Goal: Transaction & Acquisition: Purchase product/service

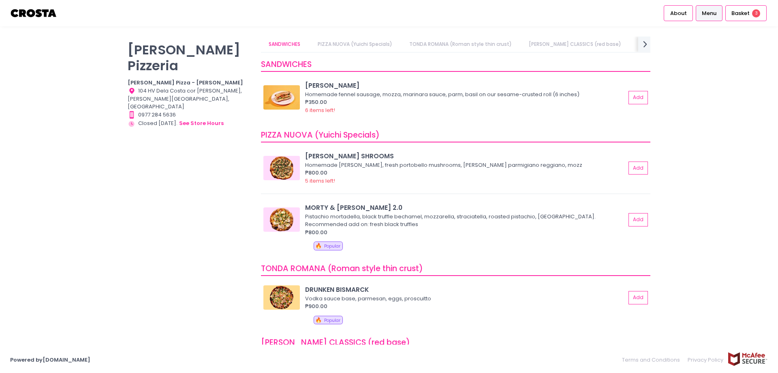
click at [693, 118] on div "[PERSON_NAME] Pizzeria [PERSON_NAME] Pizza - [PERSON_NAME] Location Created wit…" at bounding box center [389, 186] width 778 height 300
click at [756, 11] on span "3" at bounding box center [756, 13] width 8 height 8
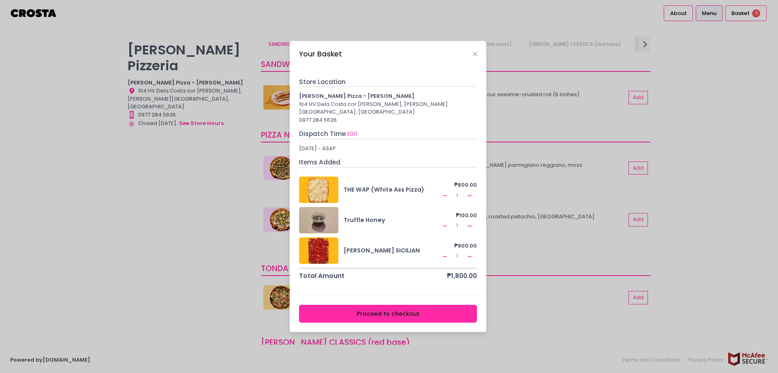
click at [448, 192] on icon "Remove Created with Sketch." at bounding box center [445, 195] width 6 height 6
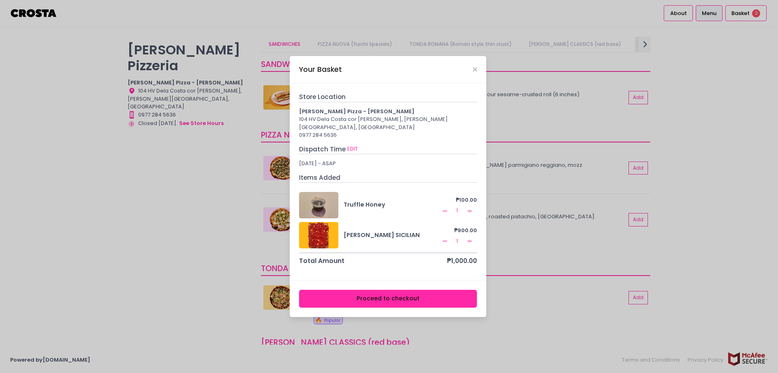
click at [447, 208] on icon "Remove Created with Sketch." at bounding box center [445, 211] width 6 height 6
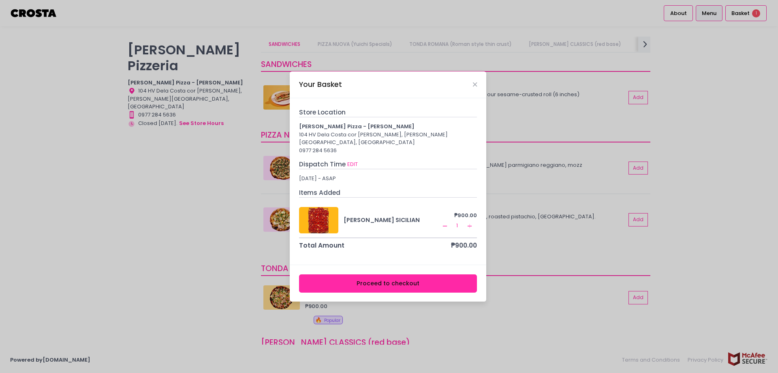
click at [444, 225] on rect at bounding box center [445, 225] width 4 height 0
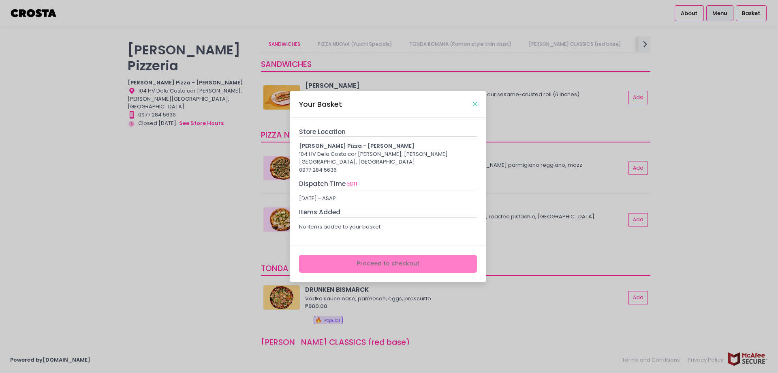
click at [475, 105] on icon "Close" at bounding box center [475, 104] width 4 height 6
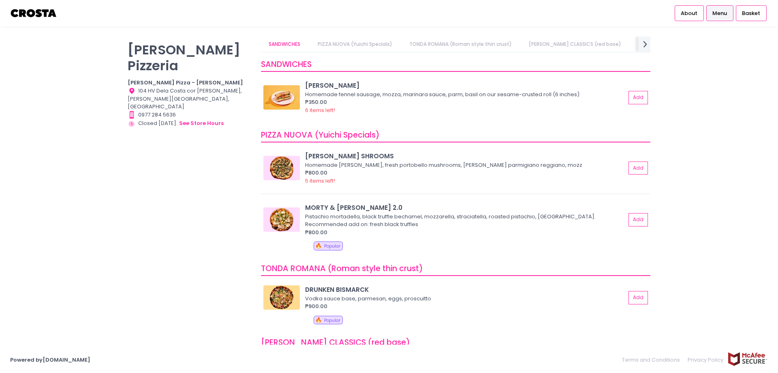
click at [726, 122] on div "[PERSON_NAME] Pizzeria [PERSON_NAME] Pizza - [PERSON_NAME] Location Created wit…" at bounding box center [389, 186] width 778 height 300
click at [652, 182] on div "SANDWICHES PIZZA NUOVA (Yuichi Specials) TONDA ROMANA (Roman style thin crust) …" at bounding box center [456, 182] width 400 height 292
click at [702, 77] on div "[PERSON_NAME] Pizzeria [PERSON_NAME] Pizza - [PERSON_NAME] Location Created wit…" at bounding box center [389, 186] width 778 height 300
click at [289, 92] on img at bounding box center [282, 97] width 36 height 24
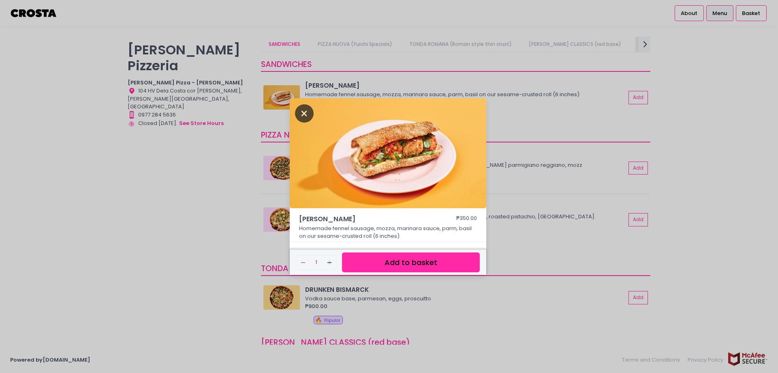
click at [305, 111] on icon "Close" at bounding box center [304, 113] width 19 height 18
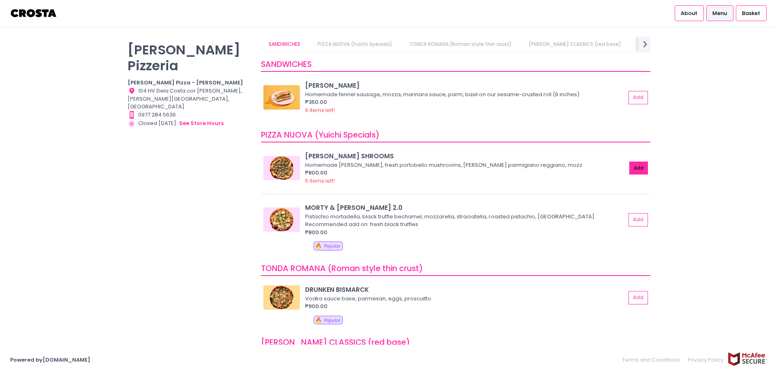
click at [632, 165] on button "Add" at bounding box center [639, 167] width 19 height 13
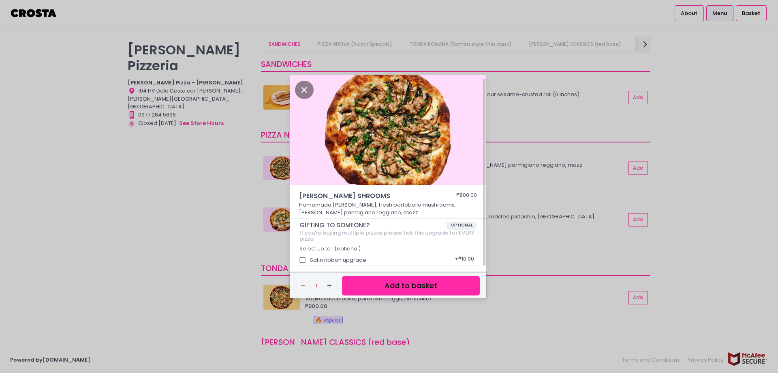
scroll to position [2, 0]
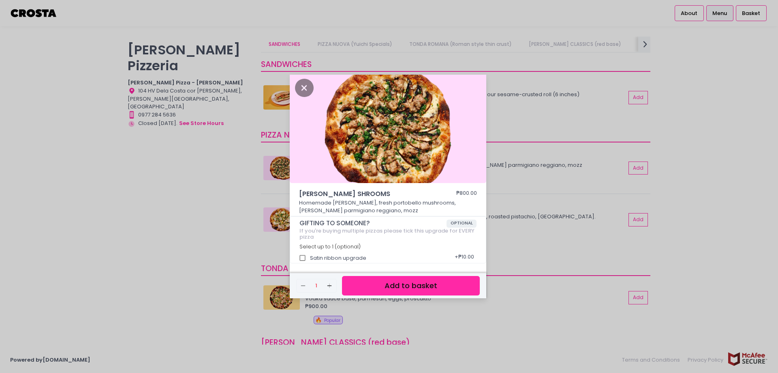
click at [395, 283] on button "Add to basket" at bounding box center [411, 286] width 138 height 20
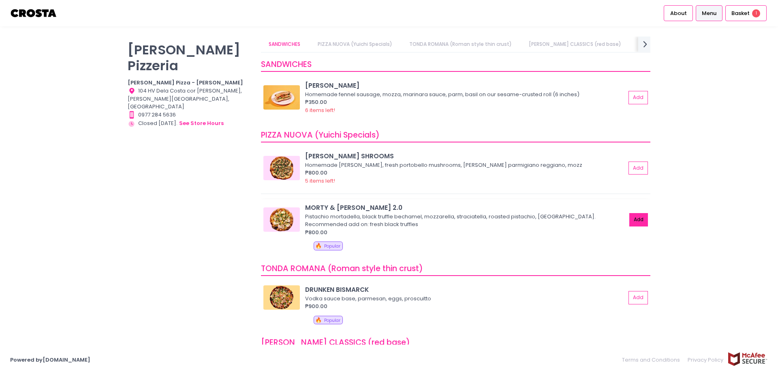
click at [636, 220] on button "Add" at bounding box center [639, 219] width 19 height 13
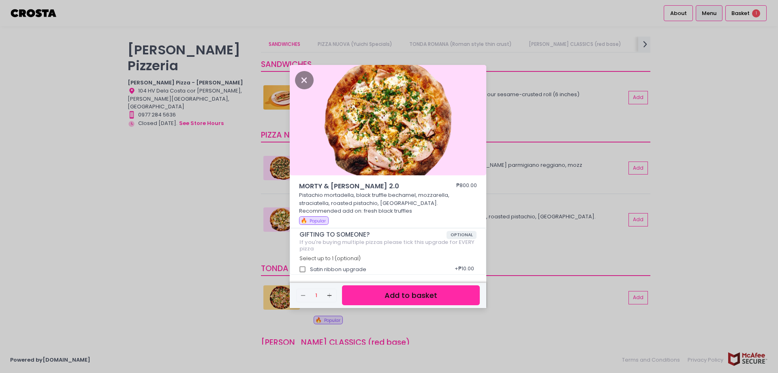
click at [427, 295] on button "Add to basket" at bounding box center [411, 295] width 138 height 20
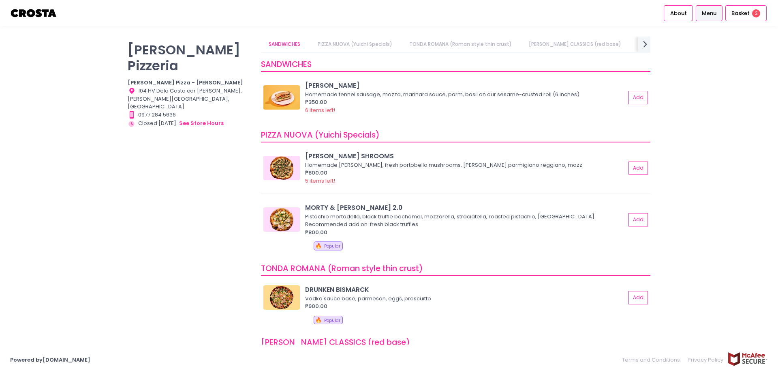
click at [701, 124] on div "[PERSON_NAME] Pizzeria [PERSON_NAME] Pizza - [PERSON_NAME] Location Created wit…" at bounding box center [389, 186] width 778 height 300
click at [717, 141] on div "[PERSON_NAME] Pizzeria [PERSON_NAME] Pizza - [PERSON_NAME] Location Created wit…" at bounding box center [389, 186] width 778 height 300
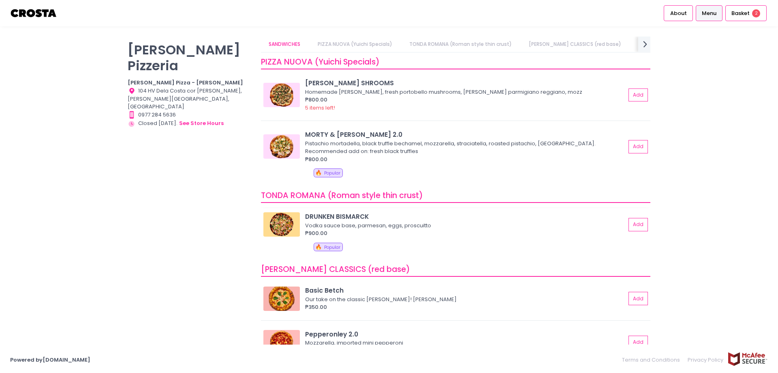
scroll to position [81, 0]
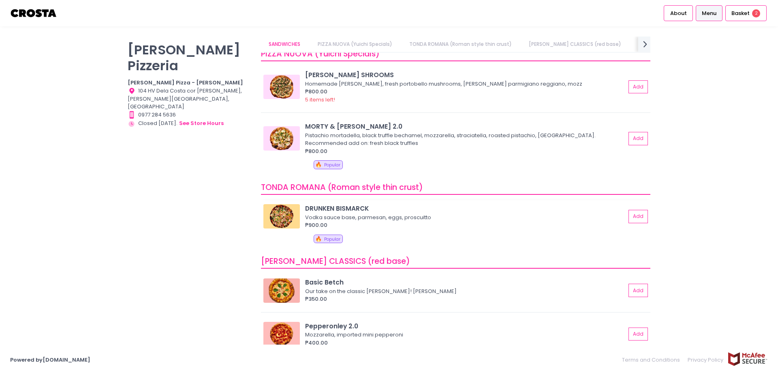
click at [344, 206] on div "DRUNKEN BISMARCK" at bounding box center [465, 208] width 321 height 9
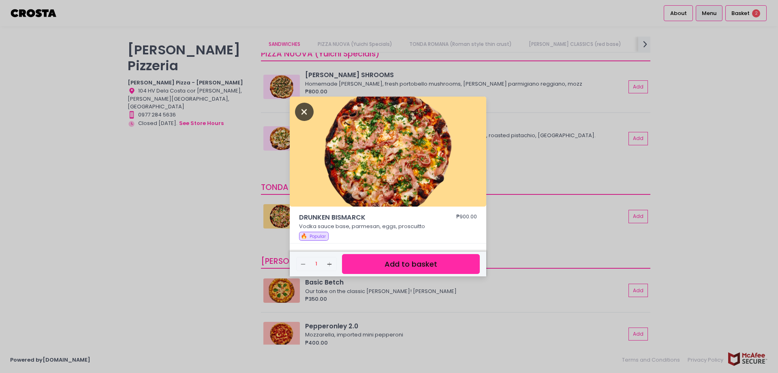
click at [306, 112] on icon "Close" at bounding box center [304, 112] width 19 height 18
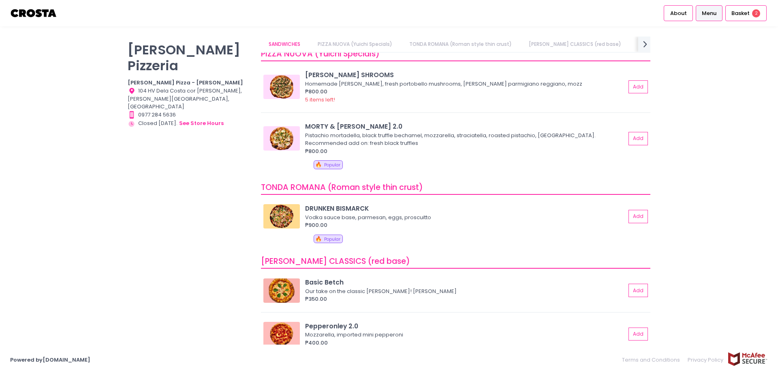
click at [744, 247] on div "[PERSON_NAME] Pizzeria [PERSON_NAME] Pizza - [PERSON_NAME] Location Created wit…" at bounding box center [389, 186] width 778 height 300
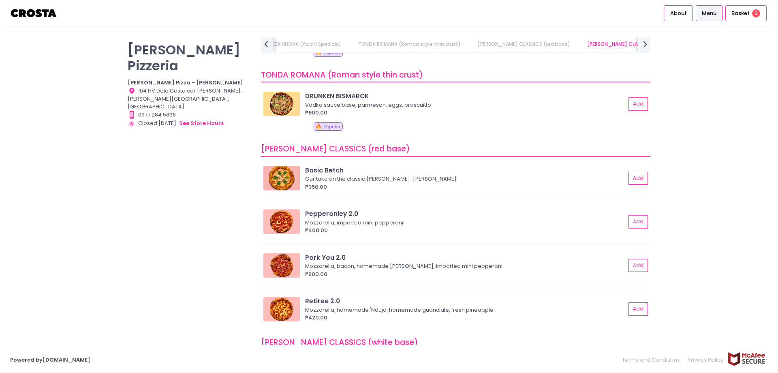
scroll to position [203, 0]
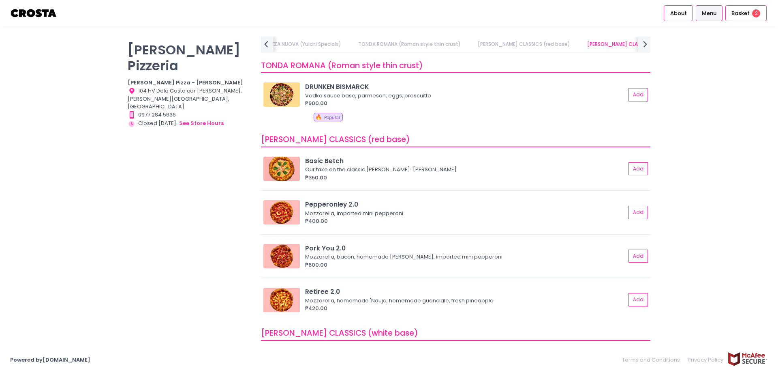
click at [294, 258] on img at bounding box center [282, 256] width 36 height 24
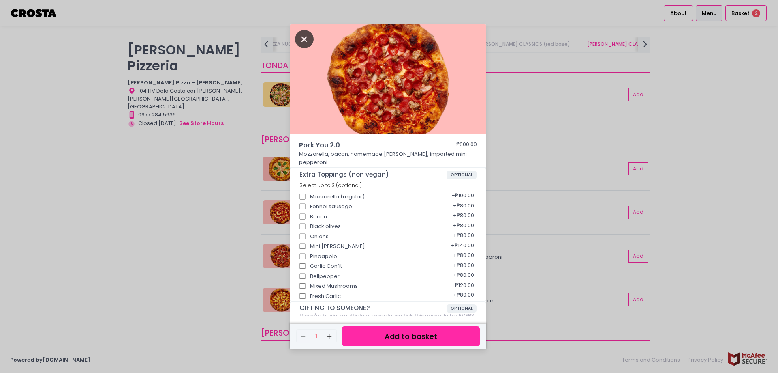
click at [303, 38] on icon "Close" at bounding box center [304, 39] width 19 height 18
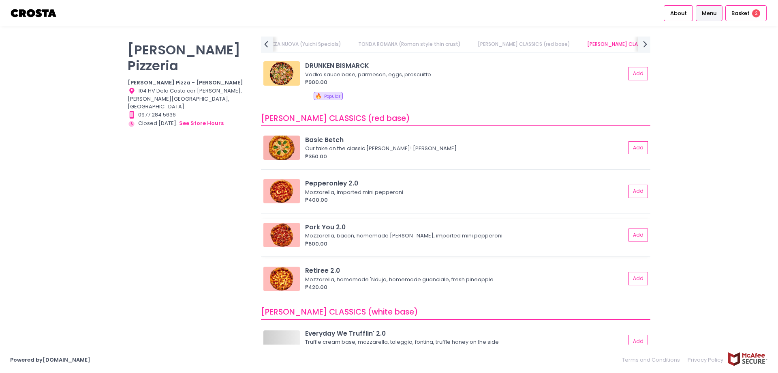
scroll to position [243, 0]
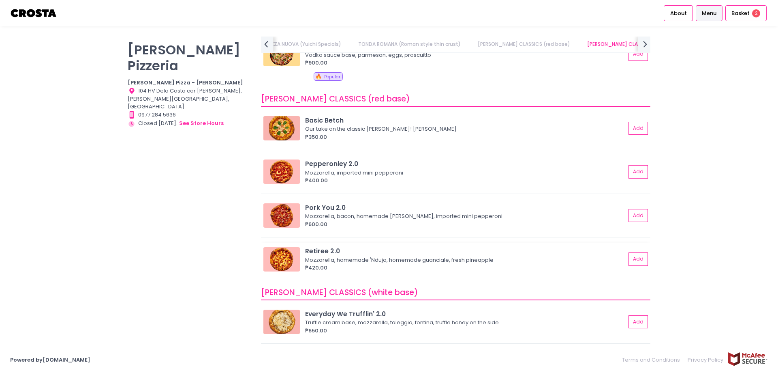
click at [277, 258] on img at bounding box center [282, 259] width 36 height 24
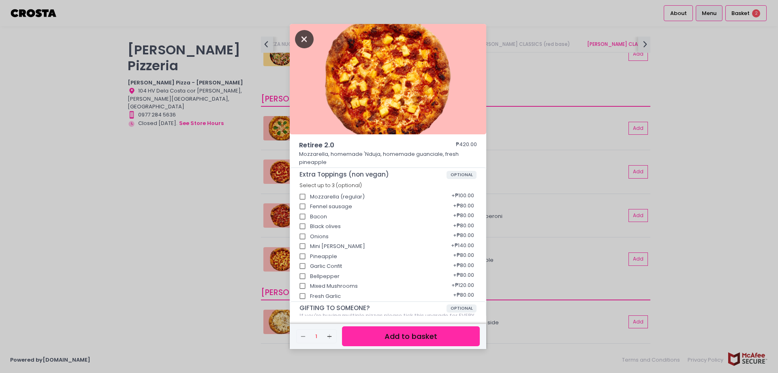
click at [304, 38] on icon "Close" at bounding box center [304, 39] width 19 height 18
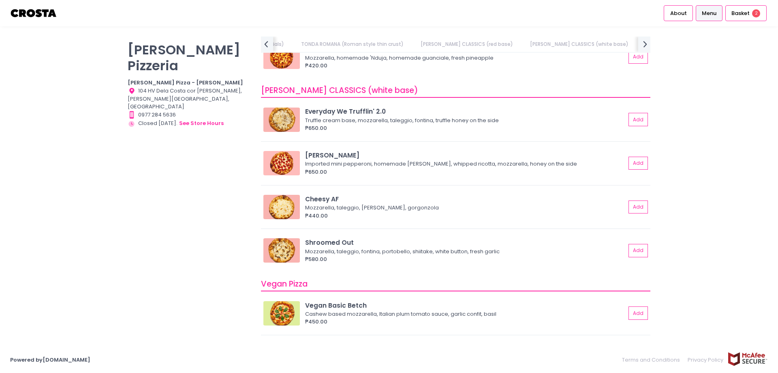
scroll to position [446, 0]
click at [279, 121] on img at bounding box center [282, 119] width 36 height 24
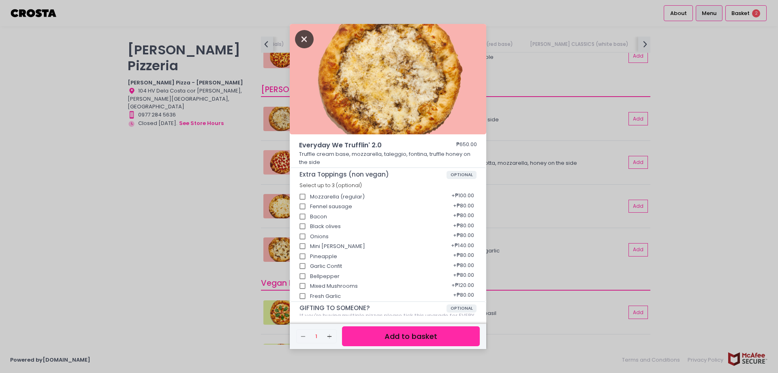
click at [304, 35] on icon "Close" at bounding box center [304, 39] width 19 height 18
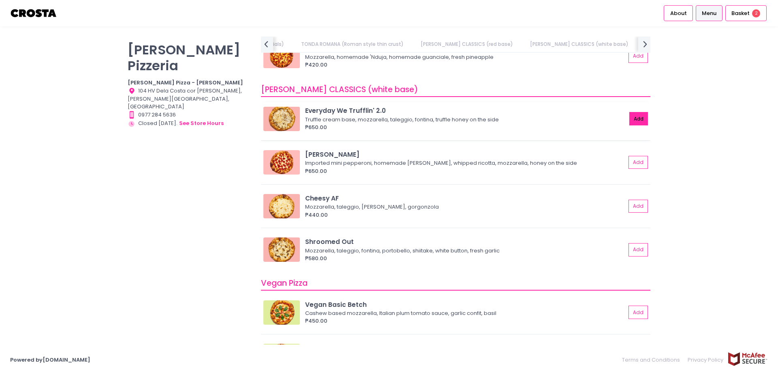
click at [635, 118] on button "Add" at bounding box center [639, 118] width 19 height 13
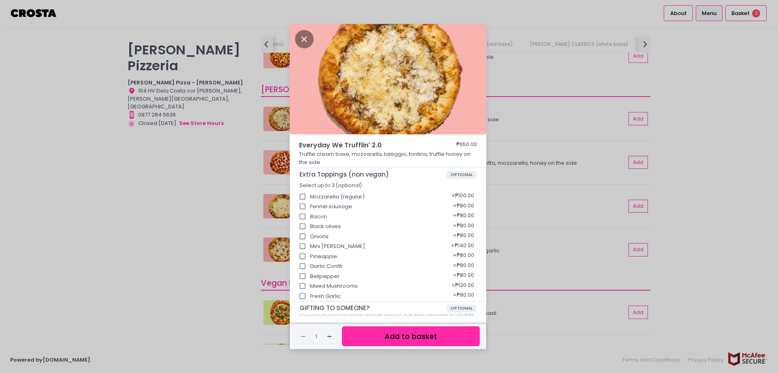
click at [418, 337] on button "Add to basket" at bounding box center [411, 336] width 138 height 20
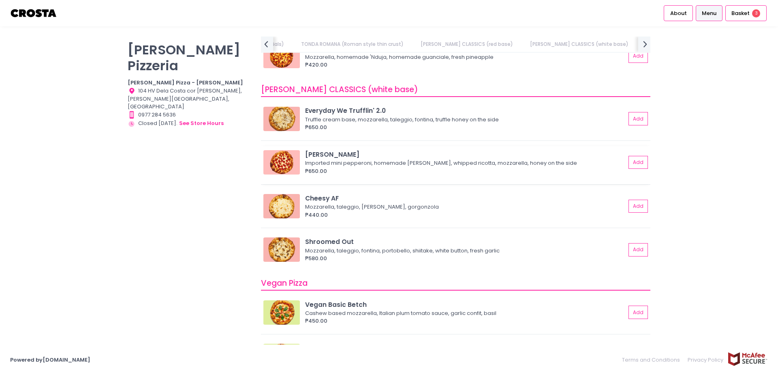
click at [292, 163] on img at bounding box center [282, 162] width 36 height 24
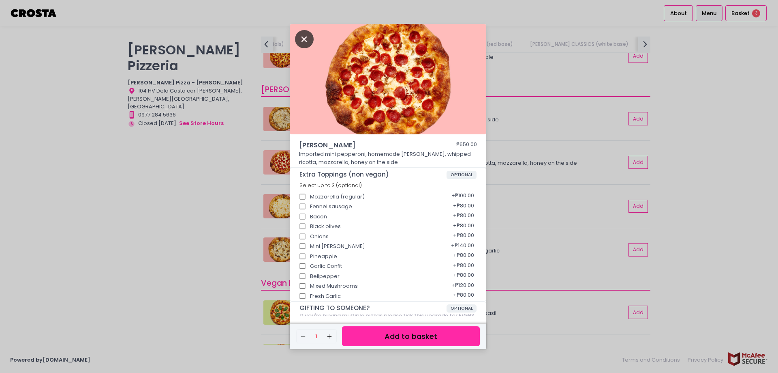
click at [300, 38] on icon "Close" at bounding box center [304, 39] width 19 height 18
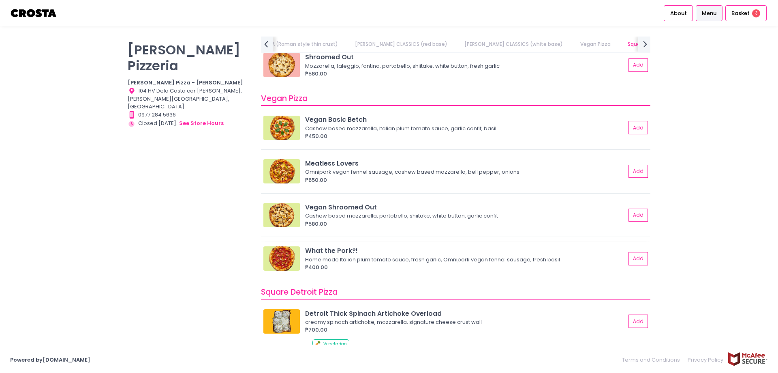
scroll to position [649, 0]
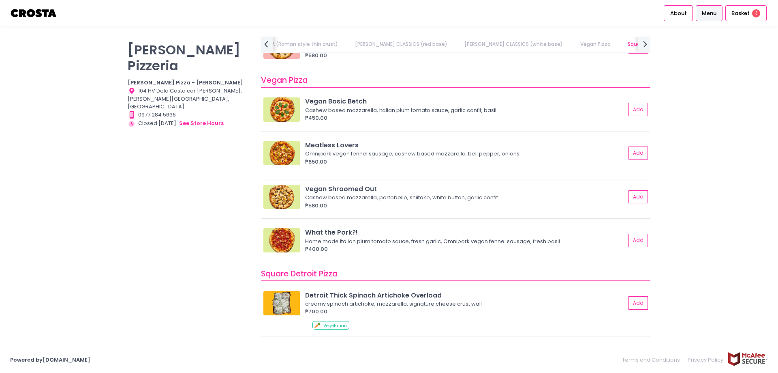
click at [278, 195] on img at bounding box center [282, 196] width 36 height 24
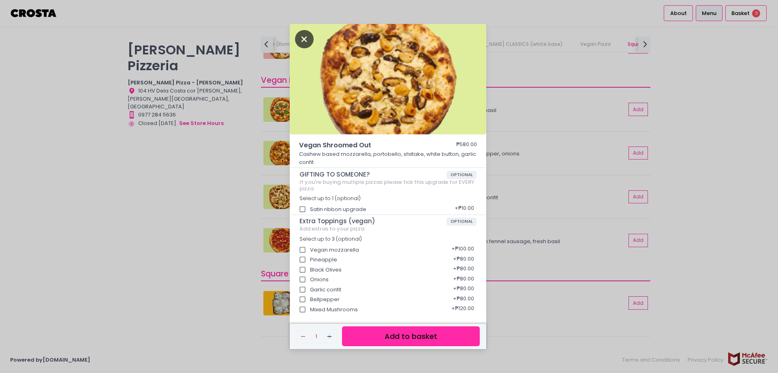
click at [310, 41] on icon "Close" at bounding box center [304, 39] width 19 height 18
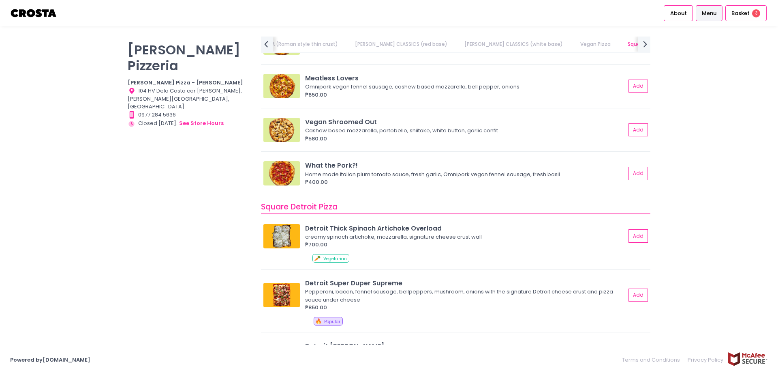
scroll to position [730, 0]
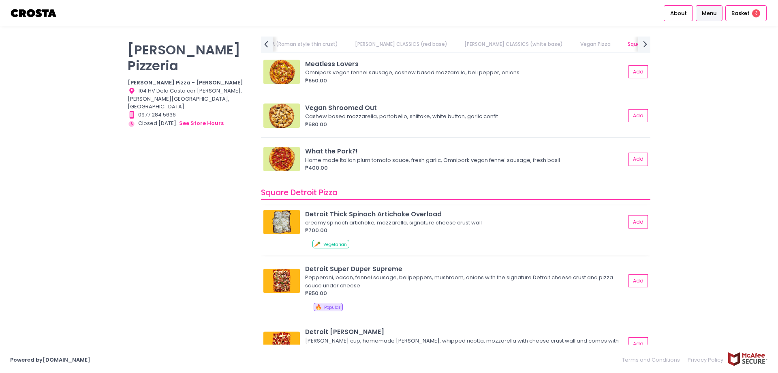
click at [279, 220] on img at bounding box center [282, 222] width 36 height 24
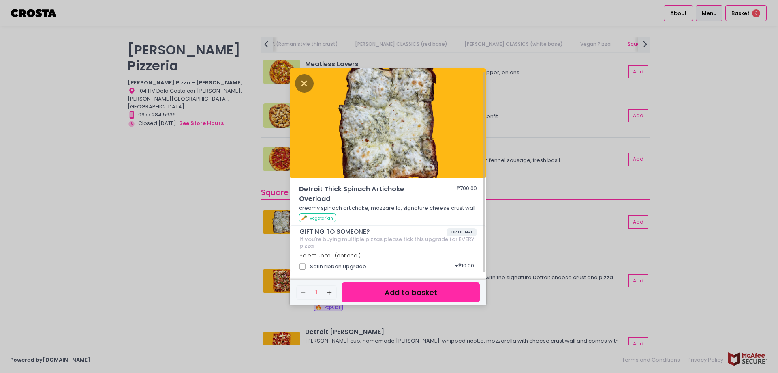
scroll to position [2, 0]
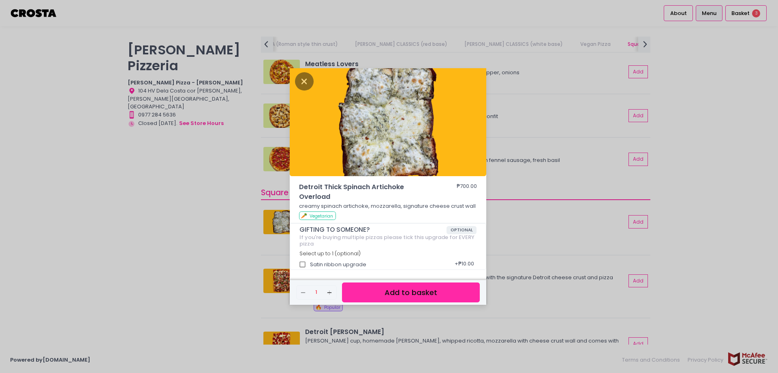
click at [393, 292] on button "Add to basket" at bounding box center [411, 292] width 138 height 20
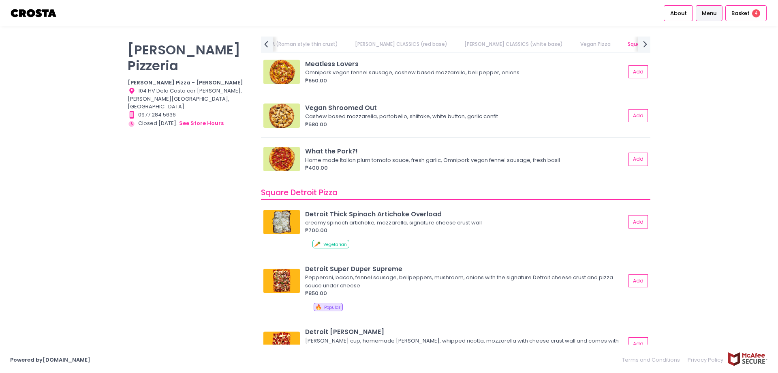
click at [680, 171] on div "[PERSON_NAME] Pizzeria [PERSON_NAME] Pizza - [PERSON_NAME] Location Created wit…" at bounding box center [389, 186] width 778 height 300
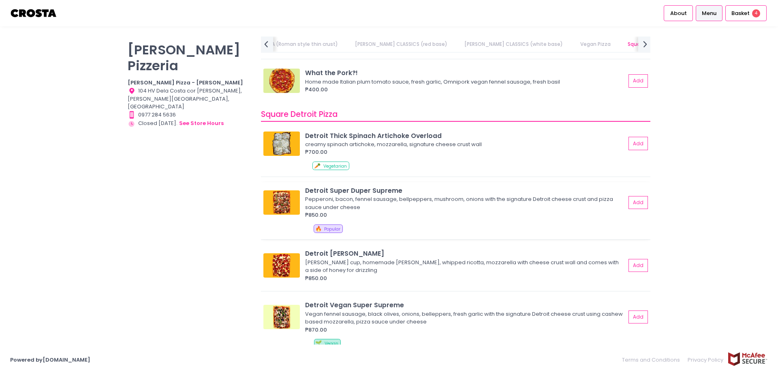
scroll to position [811, 0]
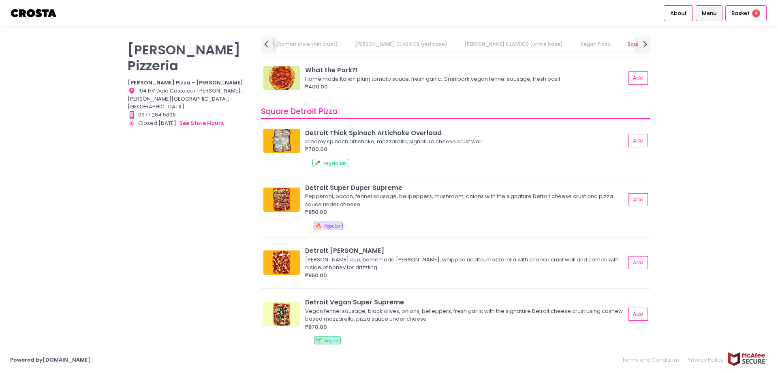
click at [280, 194] on img at bounding box center [282, 199] width 36 height 24
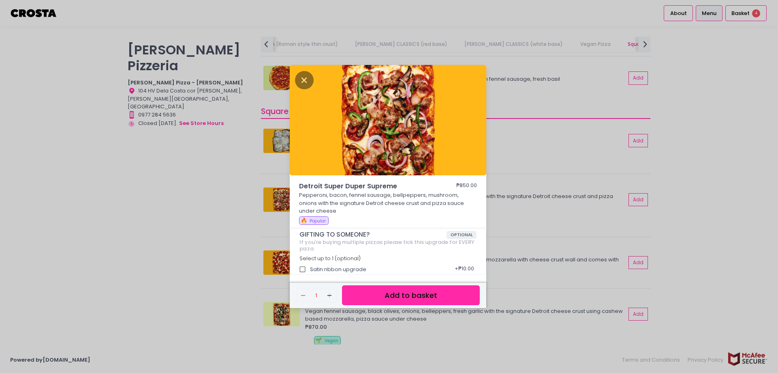
click at [650, 124] on div "Detroit Super Duper Supreme ₱850.00 Pepperoni, bacon, fennel sausage, bellpeppe…" at bounding box center [389, 186] width 778 height 373
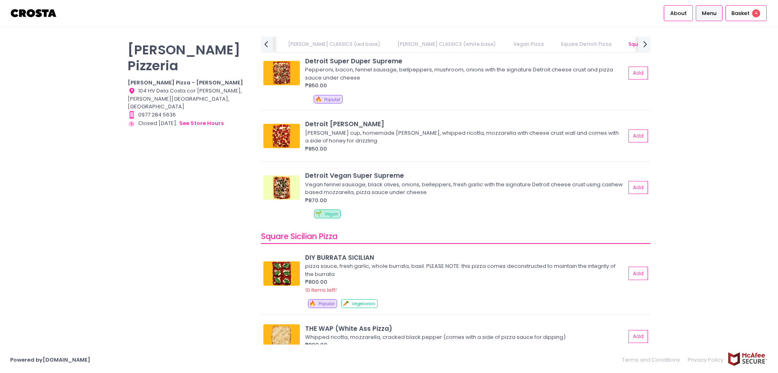
scroll to position [1054, 0]
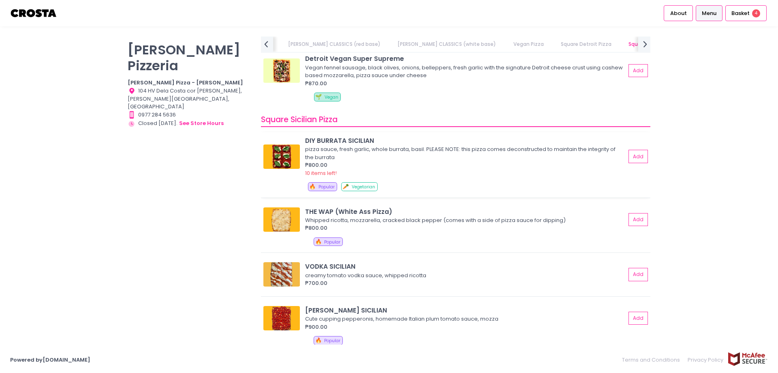
click at [278, 156] on img at bounding box center [282, 156] width 36 height 24
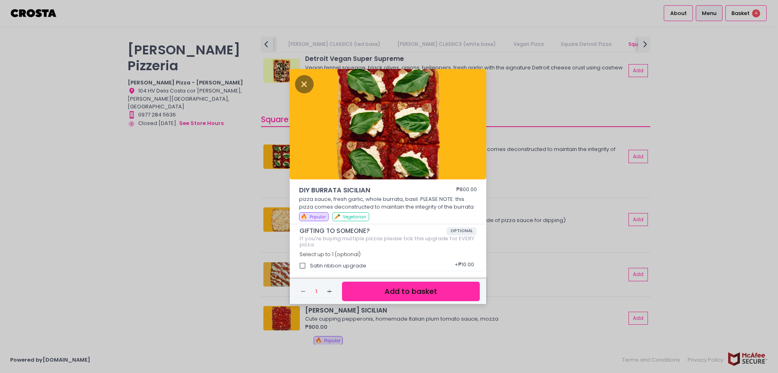
click at [402, 291] on button "Add to basket" at bounding box center [411, 291] width 138 height 20
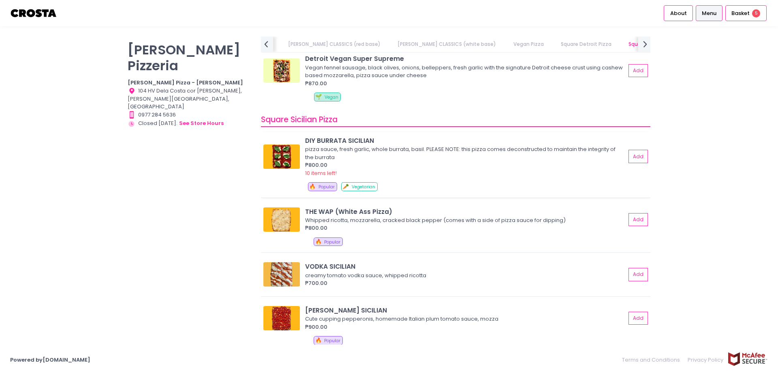
click at [279, 161] on img at bounding box center [282, 156] width 36 height 24
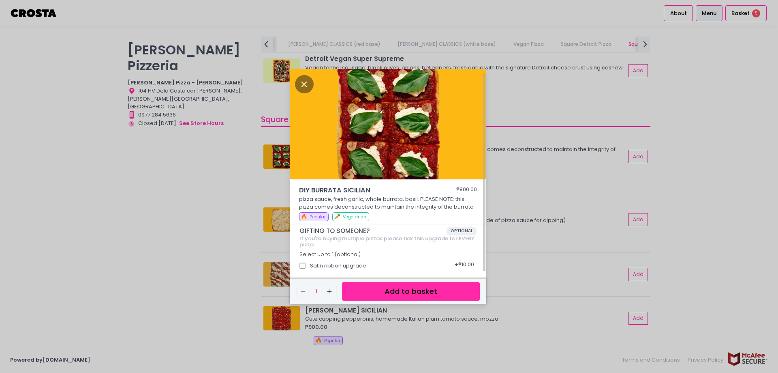
scroll to position [2, 0]
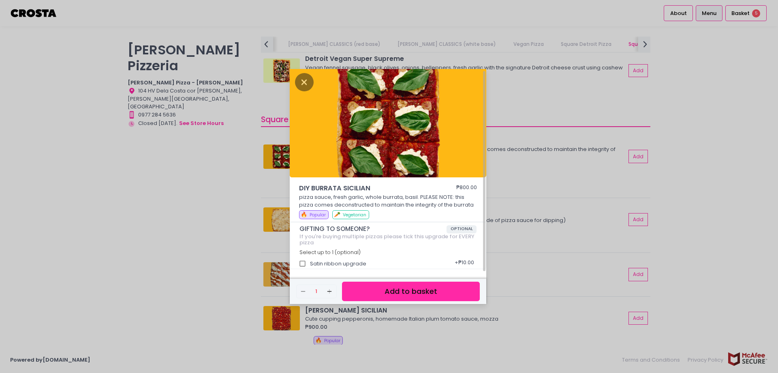
click at [679, 166] on div "DIY BURRATA SICILIAN ₱800.00 pizza sauce, fresh garlic, whole burrata, basil. P…" at bounding box center [389, 186] width 778 height 373
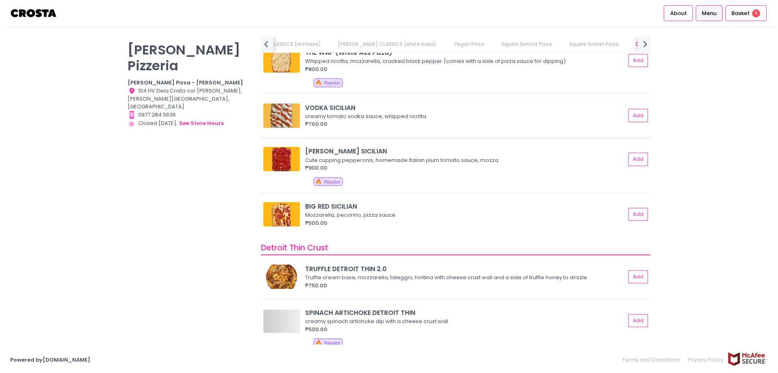
scroll to position [1216, 0]
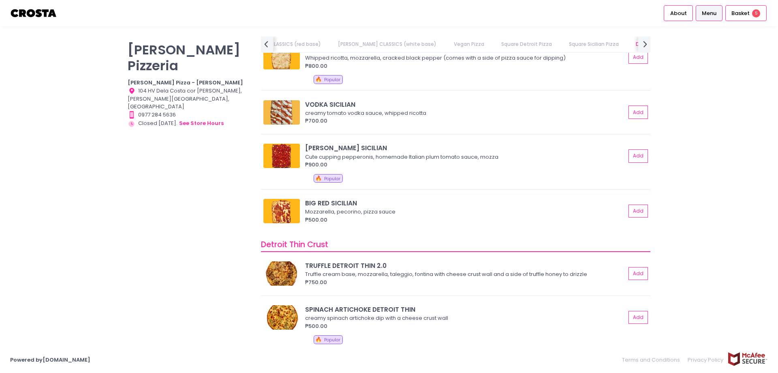
click at [279, 212] on img at bounding box center [282, 211] width 36 height 24
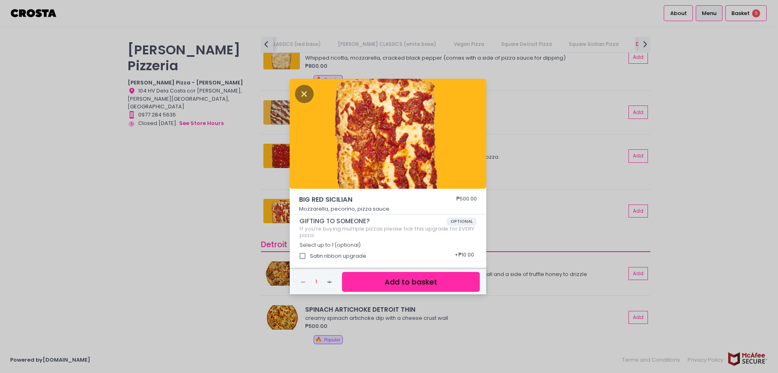
click at [652, 109] on div "BIG RED SICILIAN ₱500.00 Mozzarella, pecorino, pizza sauce GIFTING TO SOMEONE? …" at bounding box center [389, 186] width 778 height 373
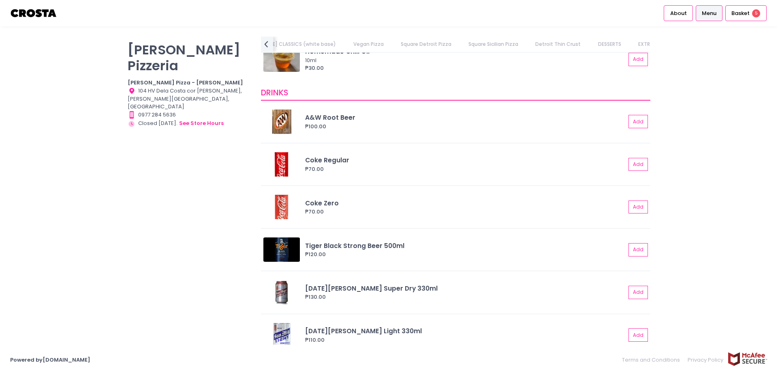
scroll to position [1769, 0]
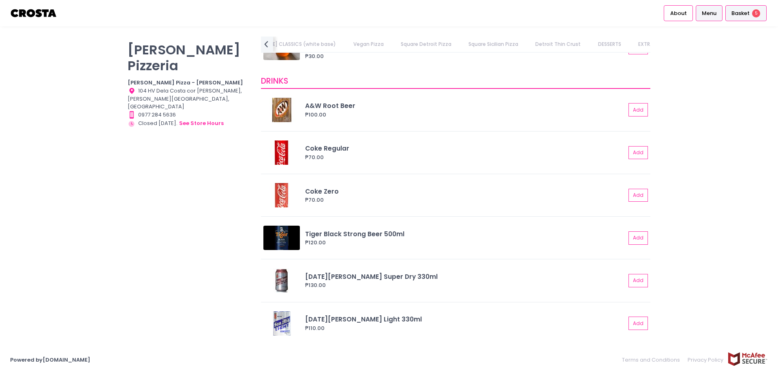
click at [742, 14] on span "Basket" at bounding box center [741, 13] width 18 height 8
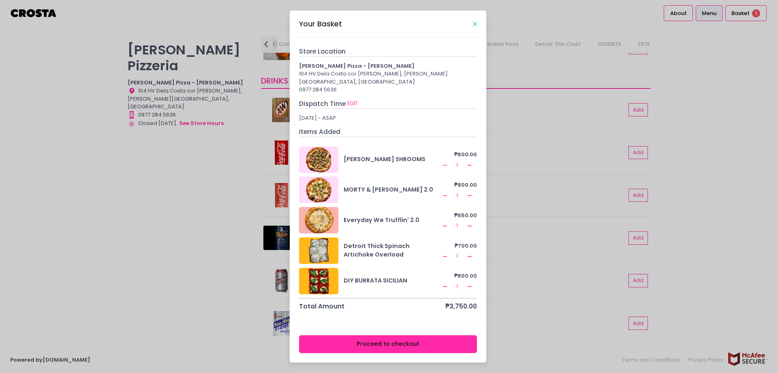
click at [475, 27] on icon "Close" at bounding box center [475, 24] width 4 height 6
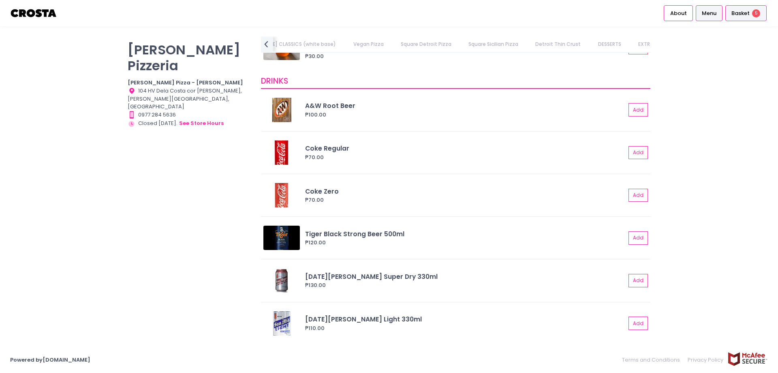
click at [740, 13] on span "Basket" at bounding box center [741, 13] width 18 height 8
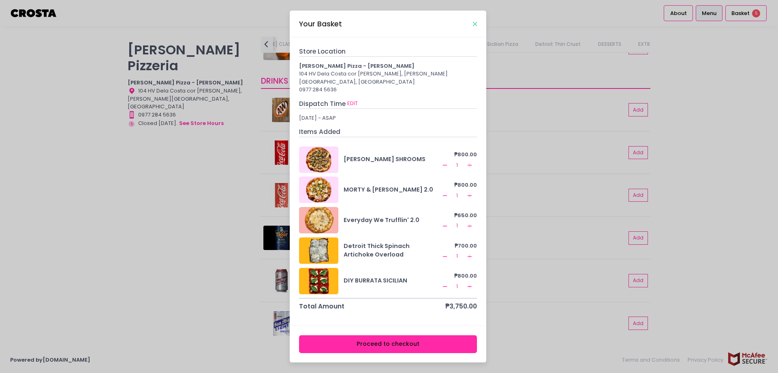
click at [474, 27] on icon "Close" at bounding box center [475, 24] width 4 height 6
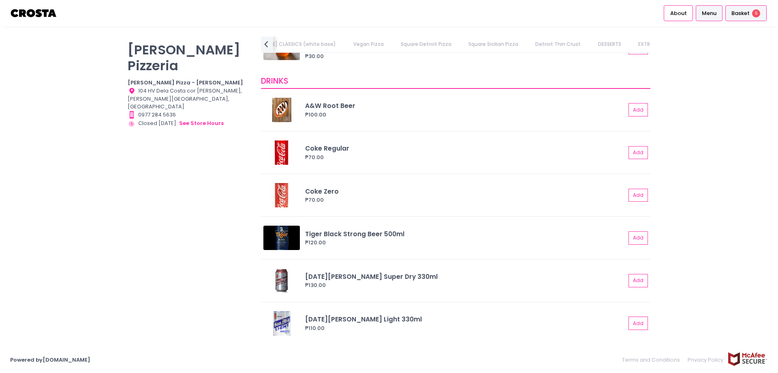
click at [744, 17] on span "Basket" at bounding box center [741, 13] width 18 height 8
